Goal: Task Accomplishment & Management: Use online tool/utility

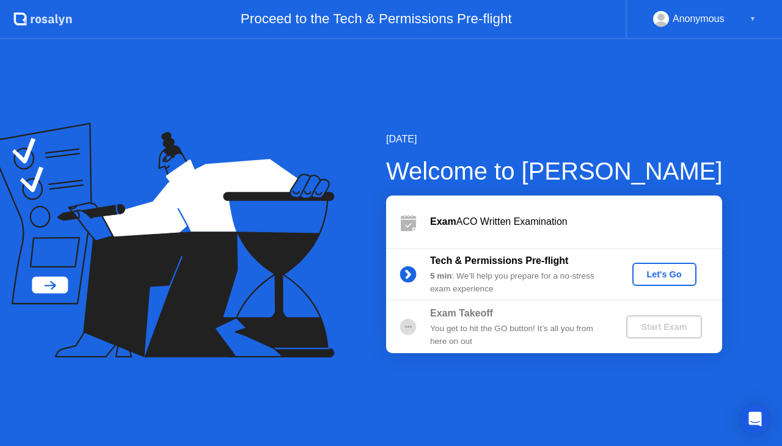
click at [607, 130] on div "[DATE] Welcome to [PERSON_NAME] Exam ACO Written Examination Tech & Permissions…" at bounding box center [391, 242] width 782 height 407
click at [670, 277] on div "Let's Go" at bounding box center [664, 274] width 54 height 10
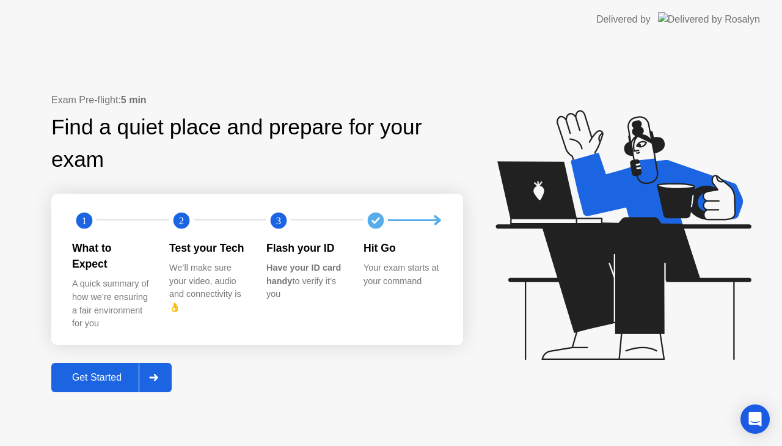
click at [87, 372] on div "Get Started" at bounding box center [97, 377] width 84 height 11
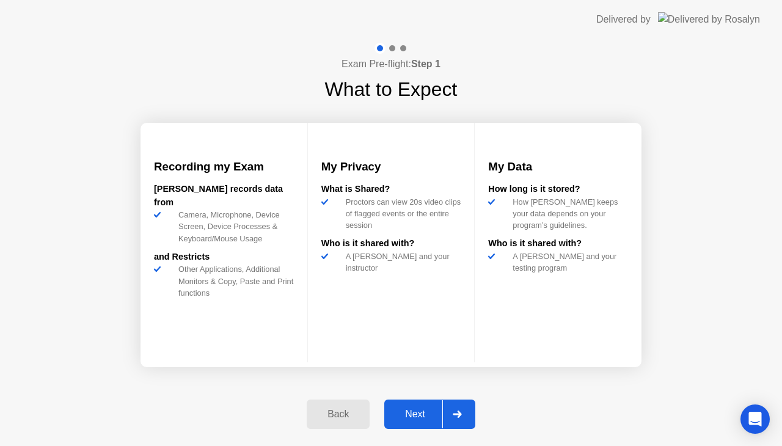
click at [412, 412] on div "Next" at bounding box center [415, 414] width 54 height 11
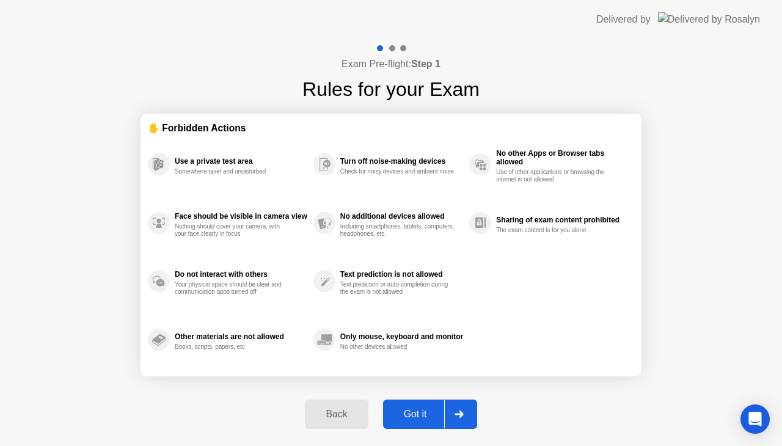
click at [405, 406] on button "Got it" at bounding box center [430, 414] width 94 height 29
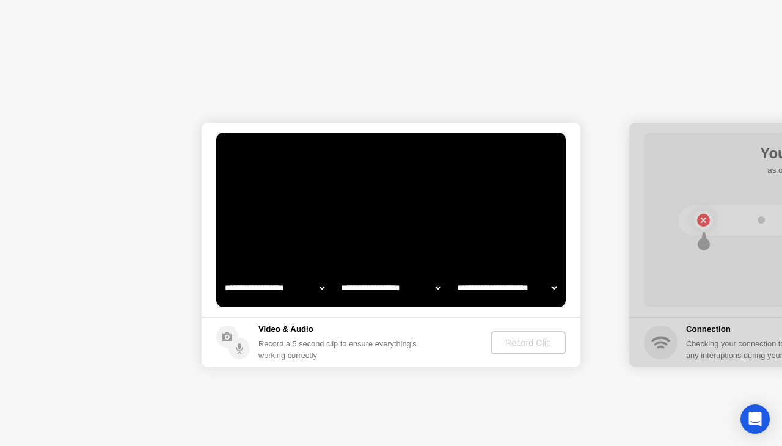
select select "**********"
select select "*******"
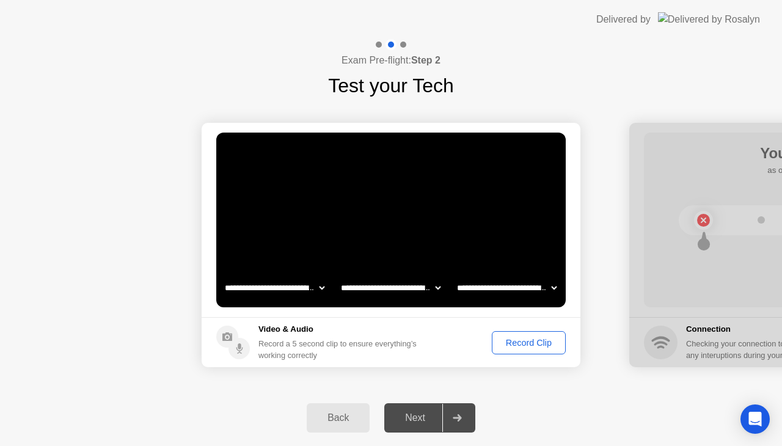
click at [341, 420] on div "Back" at bounding box center [338, 417] width 56 height 11
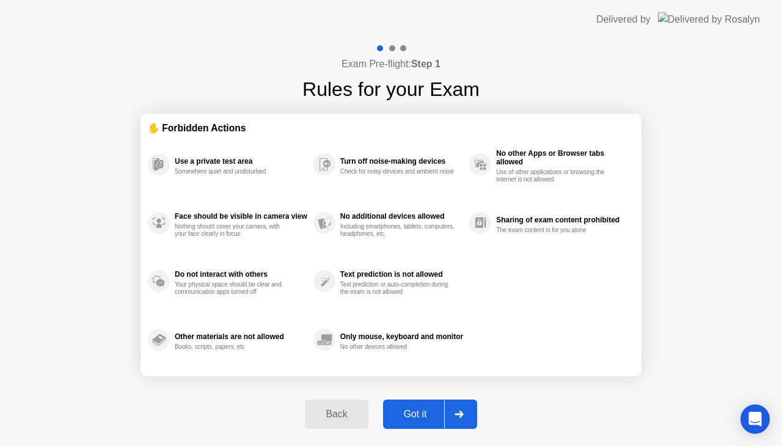
click at [341, 420] on div "Back" at bounding box center [337, 414] width 56 height 11
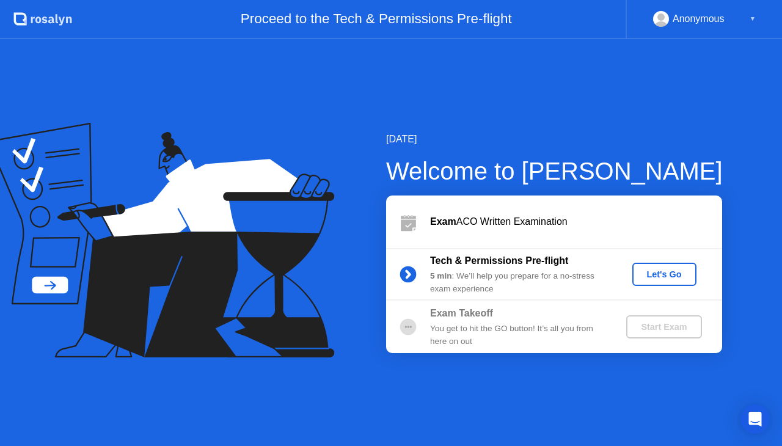
click at [657, 273] on div "Let's Go" at bounding box center [664, 274] width 54 height 10
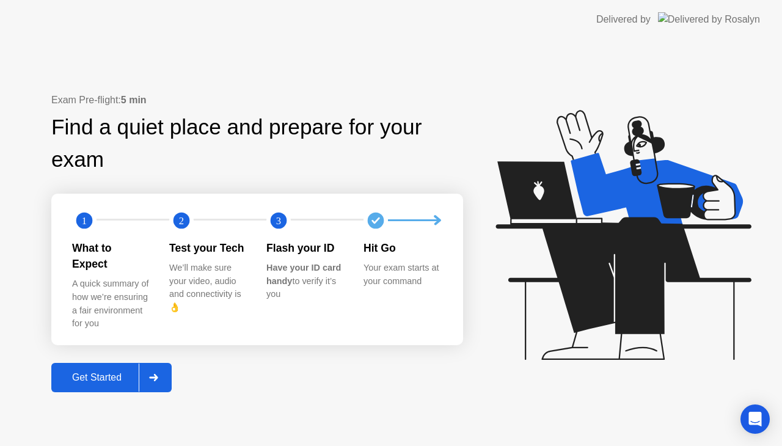
click at [126, 372] on div "Get Started" at bounding box center [97, 377] width 84 height 11
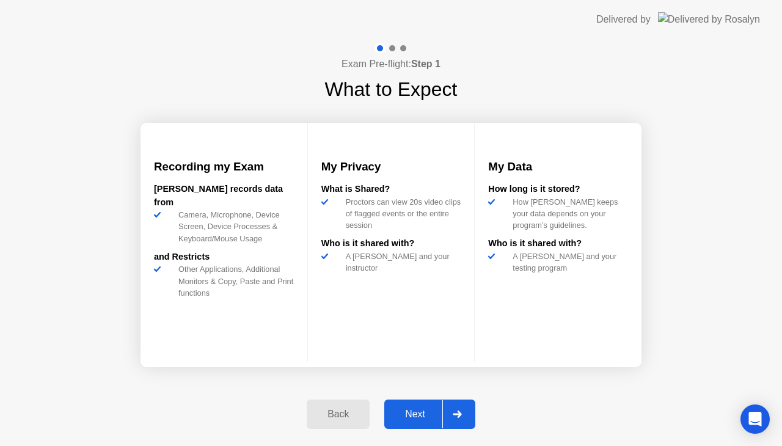
click at [415, 415] on div "Next" at bounding box center [415, 414] width 54 height 11
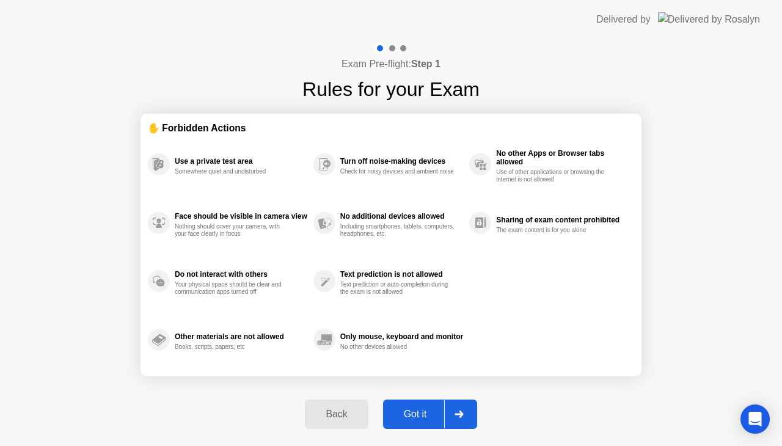
click at [426, 409] on div "Got it" at bounding box center [415, 414] width 57 height 11
select select "**********"
select select "*******"
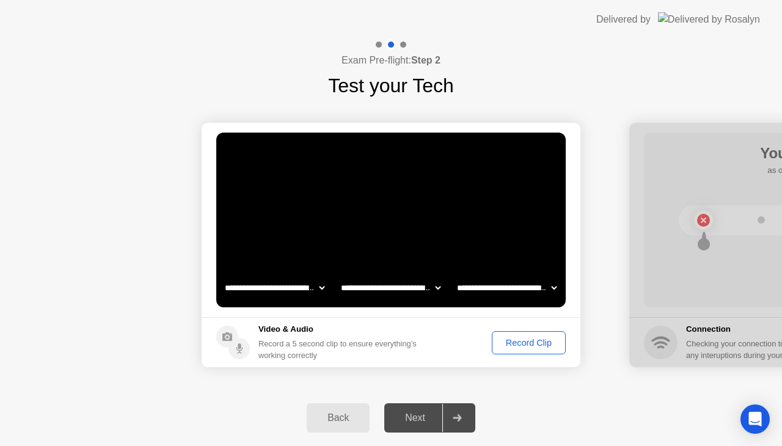
click at [511, 342] on div "Record Clip" at bounding box center [528, 343] width 65 height 10
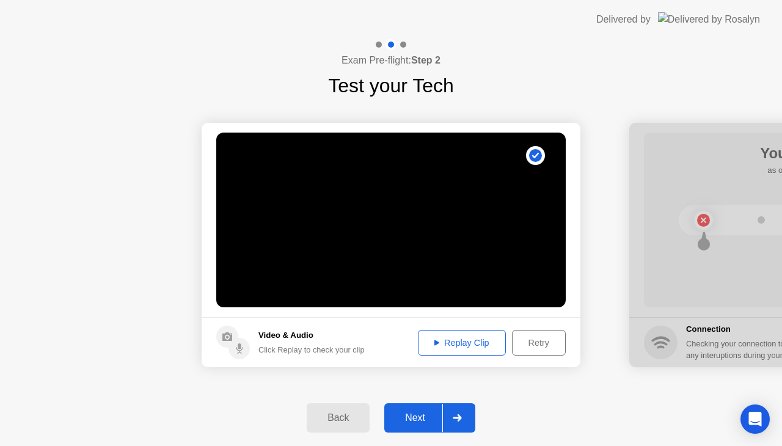
click at [475, 338] on div "Replay Clip" at bounding box center [461, 343] width 79 height 10
click at [418, 416] on div "Next" at bounding box center [415, 417] width 54 height 11
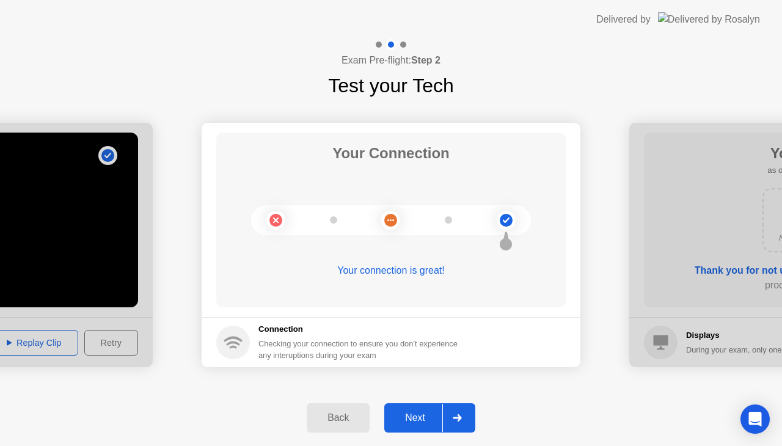
click at [413, 410] on button "Next" at bounding box center [429, 417] width 91 height 29
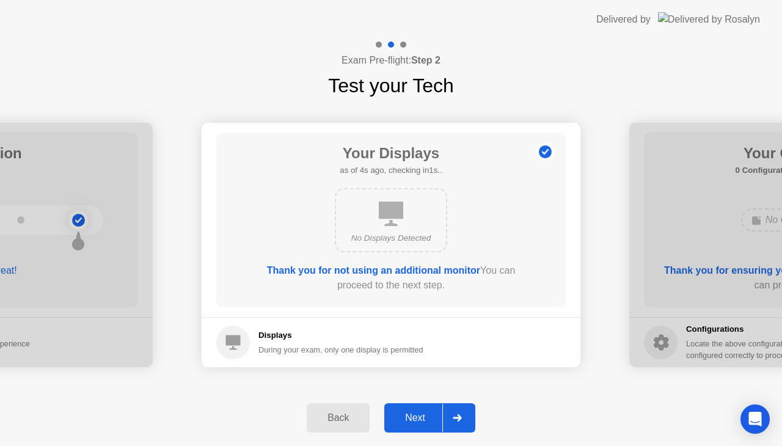
click at [422, 414] on div "Next" at bounding box center [415, 417] width 54 height 11
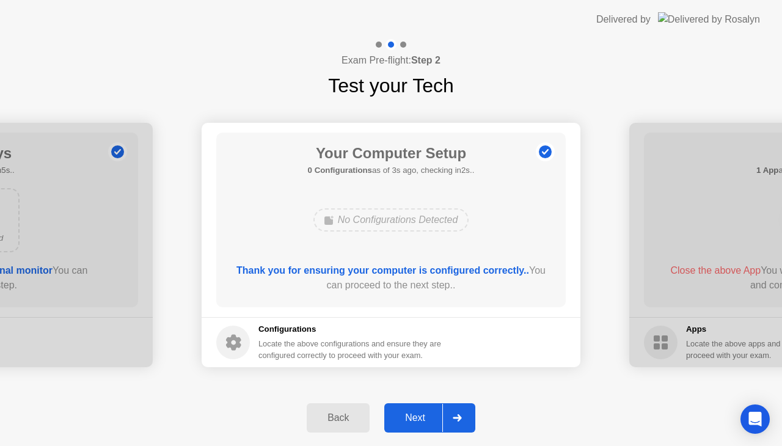
click at [414, 418] on div "Next" at bounding box center [415, 417] width 54 height 11
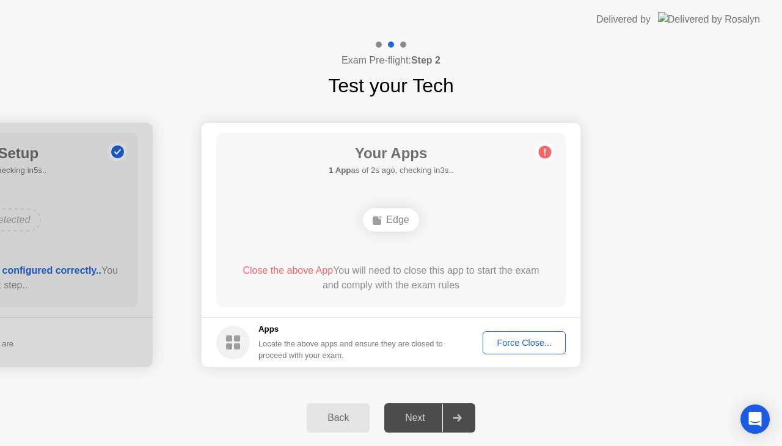
click at [523, 342] on div "Force Close..." at bounding box center [524, 343] width 75 height 10
click at [417, 420] on div "Next" at bounding box center [415, 417] width 54 height 11
drag, startPoint x: 332, startPoint y: 210, endPoint x: 304, endPoint y: 217, distance: 29.0
click at [304, 217] on div "Edge" at bounding box center [391, 219] width 280 height 33
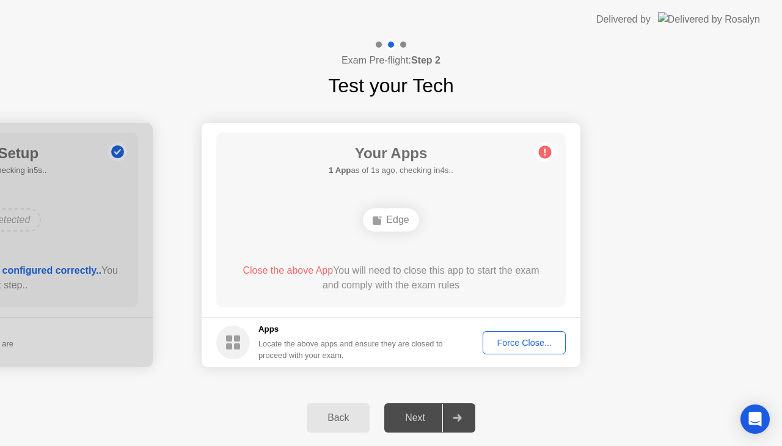
click at [506, 340] on div "Force Close..." at bounding box center [524, 343] width 75 height 10
click at [398, 218] on div "Edge" at bounding box center [391, 219] width 56 height 23
click at [516, 332] on button "Force Close..." at bounding box center [524, 342] width 83 height 23
